Goal: Transaction & Acquisition: Purchase product/service

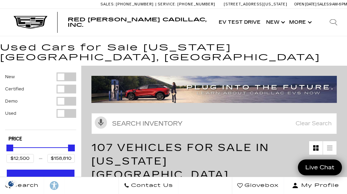
scroll to position [88, 0]
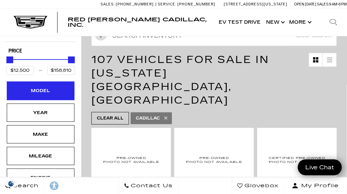
drag, startPoint x: 0, startPoint y: 0, endPoint x: 48, endPoint y: 79, distance: 92.5
click at [48, 87] on div "Model" at bounding box center [41, 90] width 34 height 7
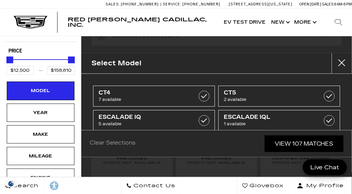
scroll to position [0, 0]
click at [114, 63] on h2 "Select Model" at bounding box center [116, 63] width 50 height 11
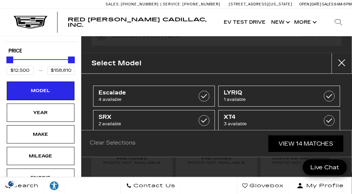
type input "$97,500"
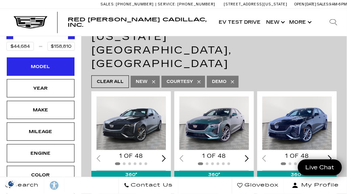
click at [42, 67] on div "Model" at bounding box center [41, 66] width 34 height 7
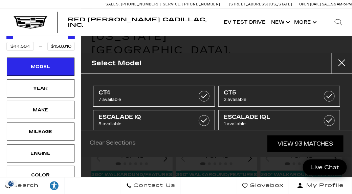
click at [123, 61] on h2 "Select Model" at bounding box center [116, 63] width 50 height 11
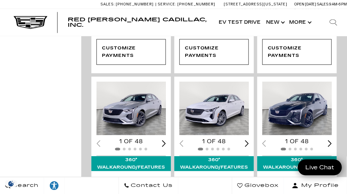
scroll to position [1546, 0]
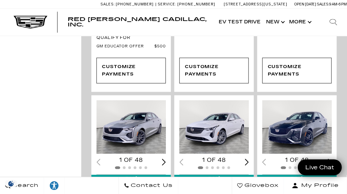
click at [333, 21] on icon at bounding box center [333, 22] width 8 height 8
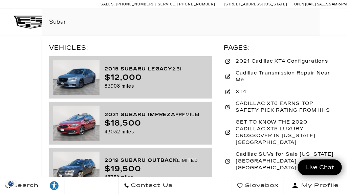
type input "Subaru"
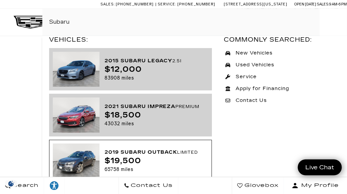
scroll to position [8, 0]
click at [131, 160] on div "$19,500" at bounding box center [154, 161] width 99 height 8
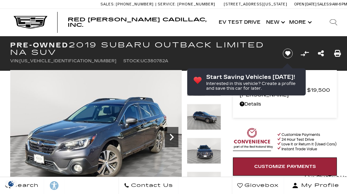
scroll to position [21, 0]
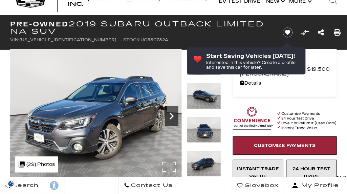
click at [171, 114] on icon "Next" at bounding box center [172, 116] width 4 height 7
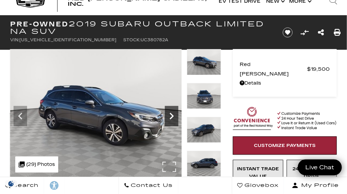
click at [171, 114] on icon "Next" at bounding box center [172, 116] width 4 height 7
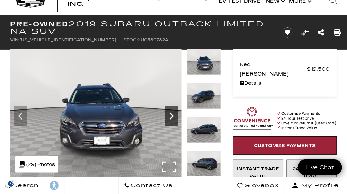
scroll to position [0, 0]
click at [171, 114] on icon "Next" at bounding box center [172, 116] width 4 height 7
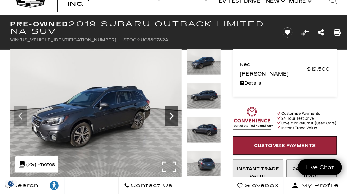
click at [171, 114] on icon "Next" at bounding box center [172, 116] width 4 height 7
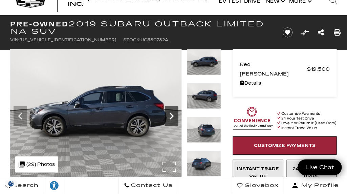
click at [171, 114] on icon "Next" at bounding box center [172, 116] width 4 height 7
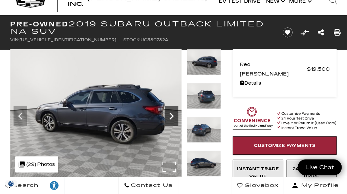
click at [171, 114] on icon "Next" at bounding box center [172, 116] width 4 height 7
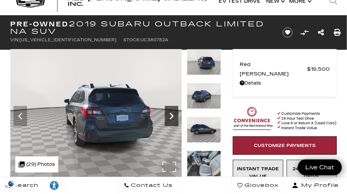
click at [171, 114] on icon "Next" at bounding box center [172, 116] width 4 height 7
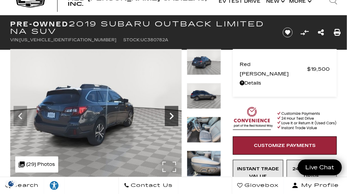
click at [171, 114] on icon "Next" at bounding box center [172, 116] width 4 height 7
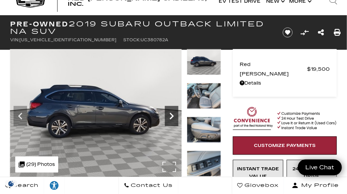
click at [171, 114] on icon "Next" at bounding box center [172, 116] width 4 height 7
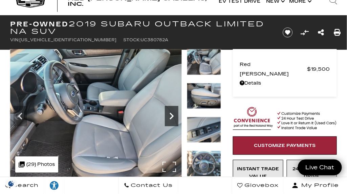
click at [171, 114] on icon "Next" at bounding box center [172, 116] width 4 height 7
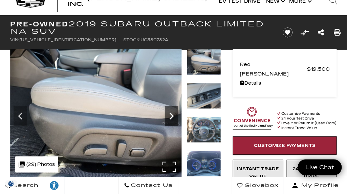
click at [171, 114] on icon "Next" at bounding box center [172, 116] width 4 height 7
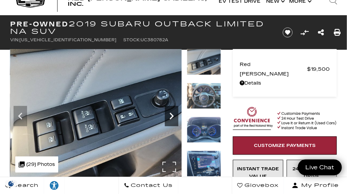
click at [171, 114] on icon "Next" at bounding box center [172, 116] width 4 height 7
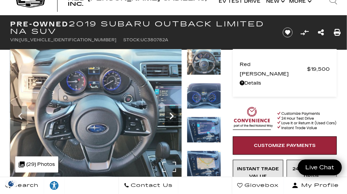
click at [171, 114] on icon "Next" at bounding box center [172, 116] width 4 height 7
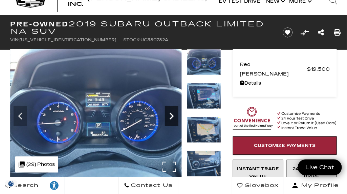
click at [171, 114] on icon "Next" at bounding box center [172, 116] width 4 height 7
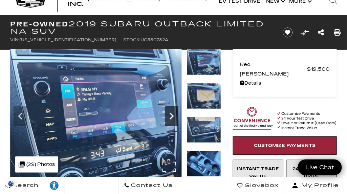
click at [171, 114] on icon "Next" at bounding box center [172, 116] width 4 height 7
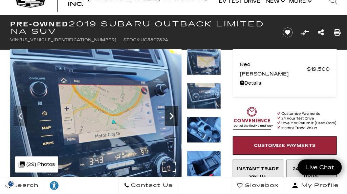
click at [171, 114] on icon "Next" at bounding box center [172, 116] width 4 height 7
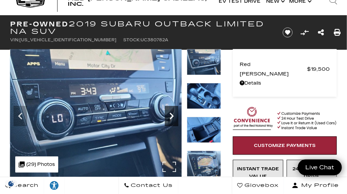
click at [171, 114] on icon "Next" at bounding box center [172, 116] width 4 height 7
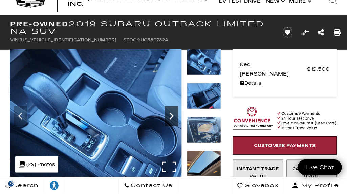
click at [171, 114] on icon "Next" at bounding box center [172, 116] width 4 height 7
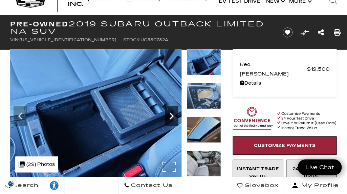
click at [171, 114] on icon "Next" at bounding box center [172, 116] width 4 height 7
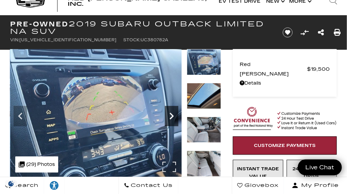
click at [171, 114] on icon "Next" at bounding box center [172, 116] width 4 height 7
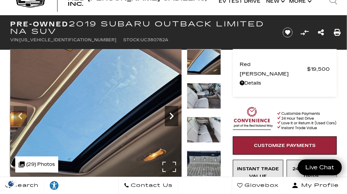
click at [171, 114] on icon "Next" at bounding box center [172, 116] width 4 height 7
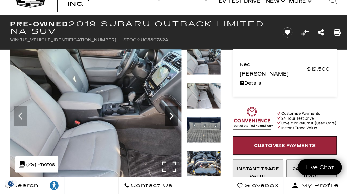
click at [171, 114] on icon "Next" at bounding box center [172, 116] width 4 height 7
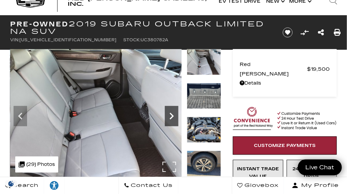
click at [171, 114] on icon "Next" at bounding box center [172, 116] width 4 height 7
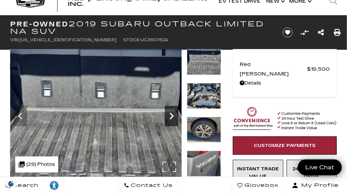
click at [171, 114] on icon "Next" at bounding box center [172, 116] width 4 height 7
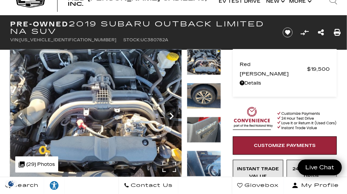
click at [171, 114] on icon "Next" at bounding box center [172, 116] width 4 height 7
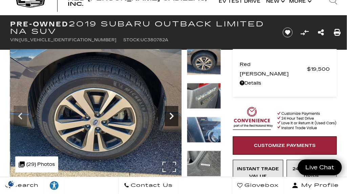
click at [171, 114] on icon "Next" at bounding box center [172, 116] width 4 height 7
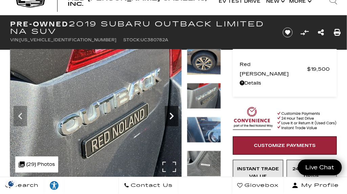
click at [171, 114] on icon "Next" at bounding box center [172, 116] width 4 height 7
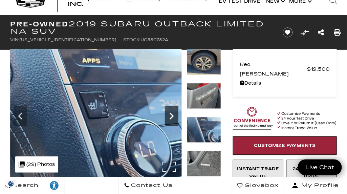
click at [171, 114] on icon "Next" at bounding box center [172, 116] width 4 height 7
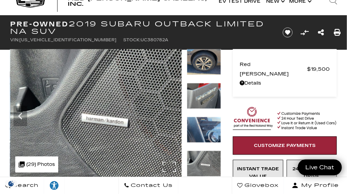
click at [171, 114] on img at bounding box center [96, 113] width 172 height 129
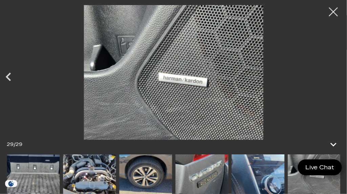
click at [338, 10] on div at bounding box center [334, 12] width 18 height 18
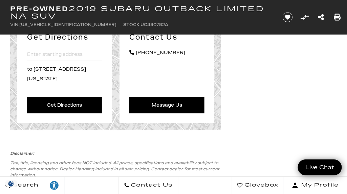
scroll to position [826, 0]
